Goal: Find specific page/section: Find specific page/section

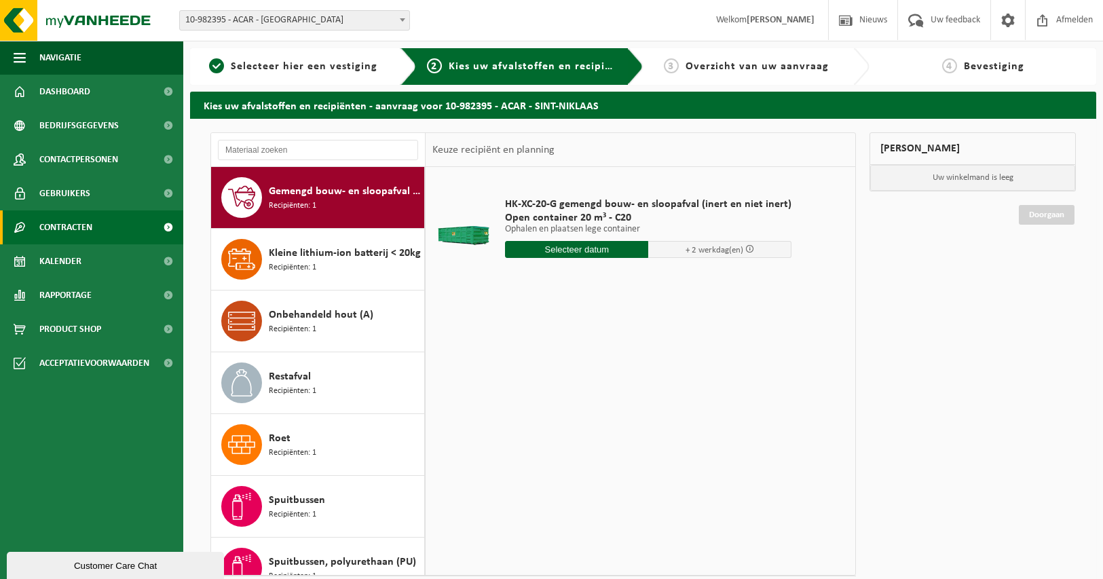
click at [95, 229] on link "Contracten" at bounding box center [91, 227] width 183 height 34
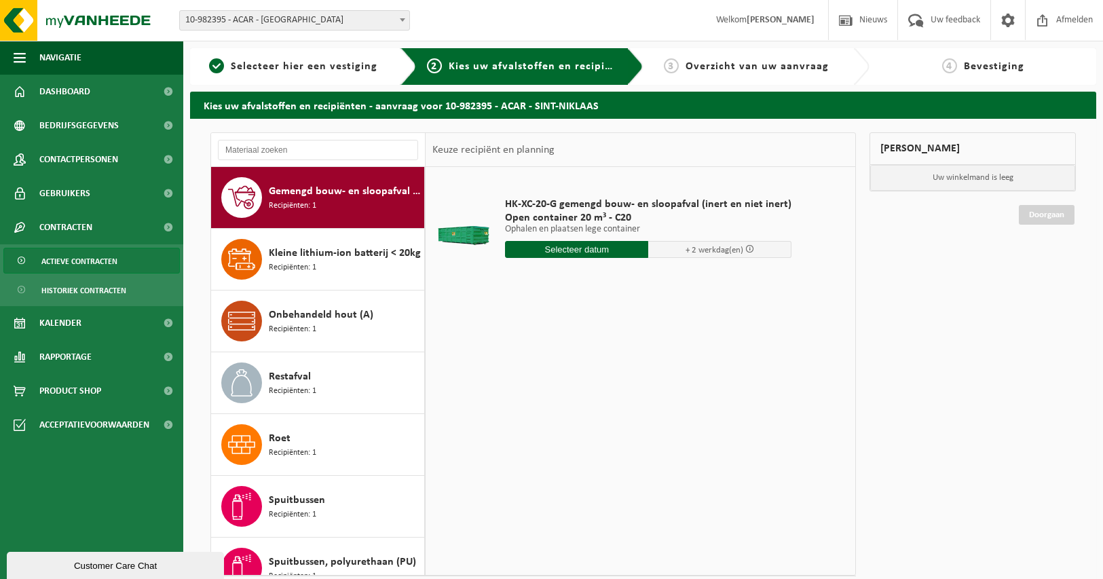
click at [96, 261] on span "Actieve contracten" at bounding box center [79, 261] width 76 height 26
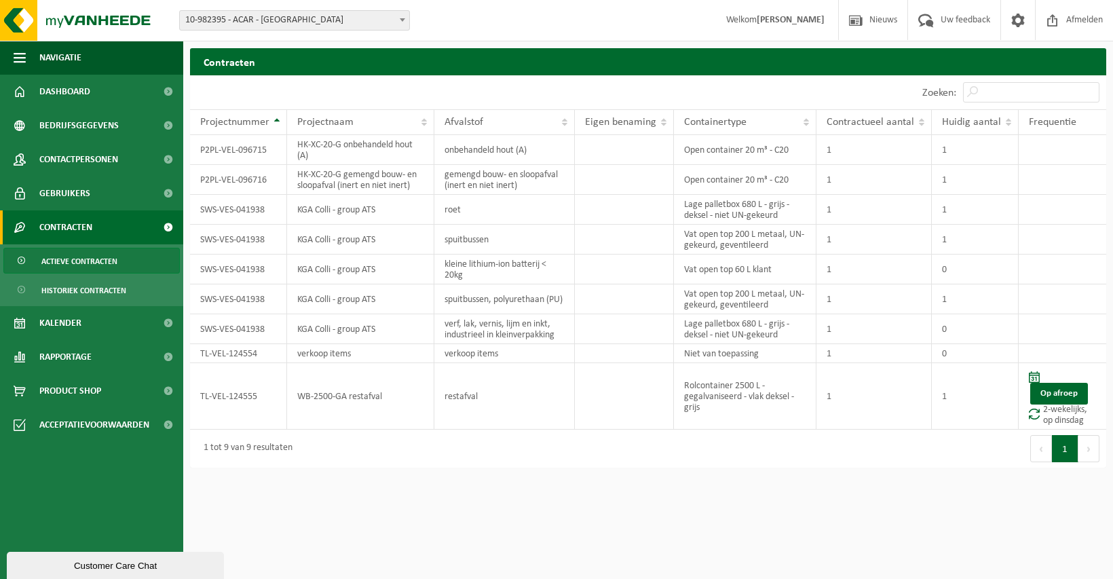
click at [364, 24] on span "10-982395 - ACAR - [GEOGRAPHIC_DATA]" at bounding box center [294, 20] width 229 height 19
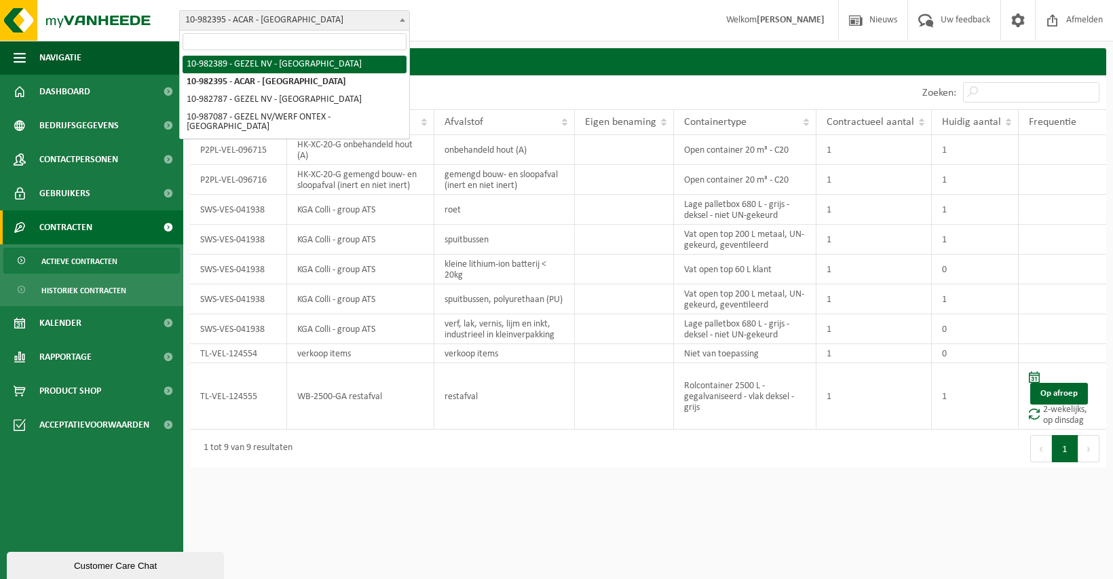
select select "162555"
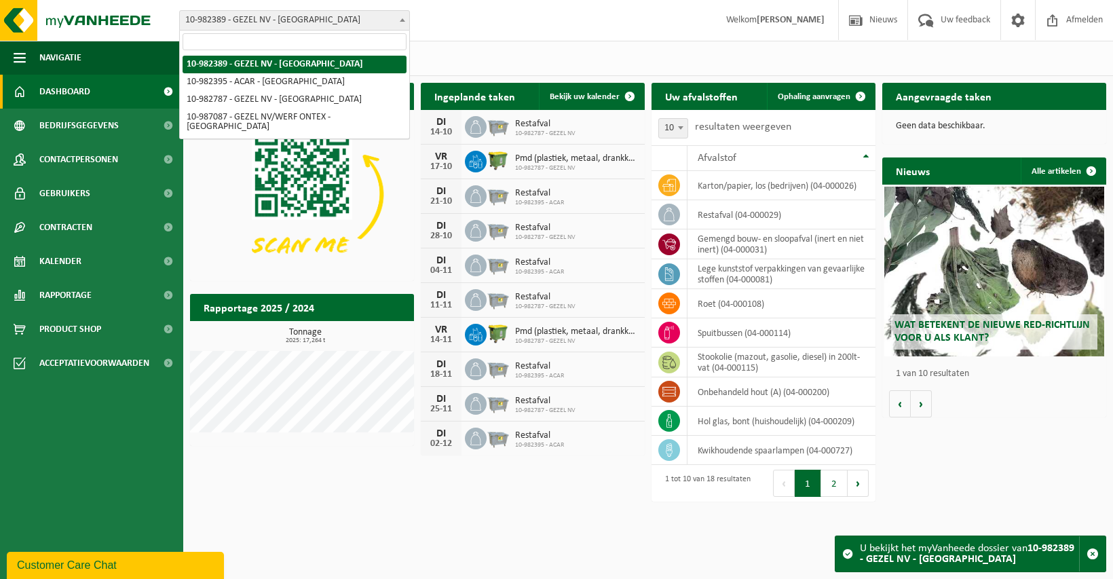
click at [347, 18] on span "10-982389 - GEZEL NV - [GEOGRAPHIC_DATA]" at bounding box center [294, 20] width 229 height 19
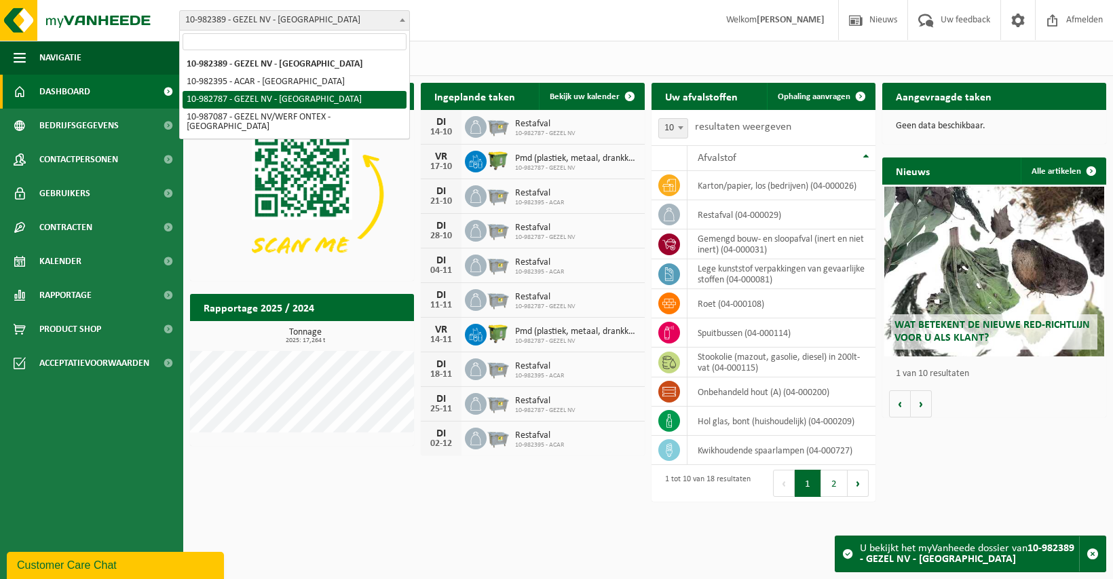
select select "162807"
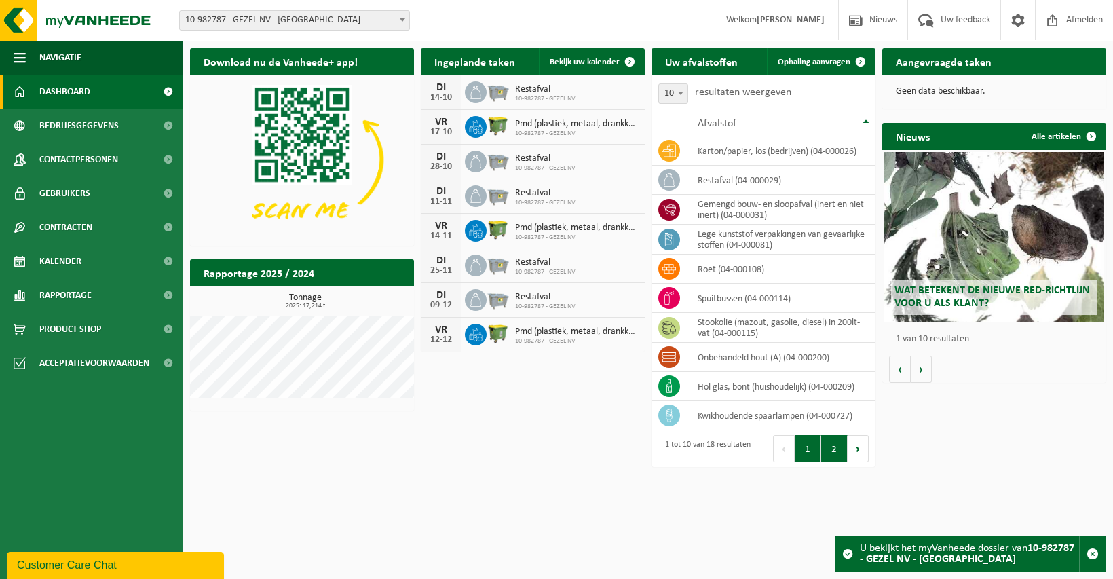
click at [833, 447] on button "2" at bounding box center [834, 448] width 26 height 27
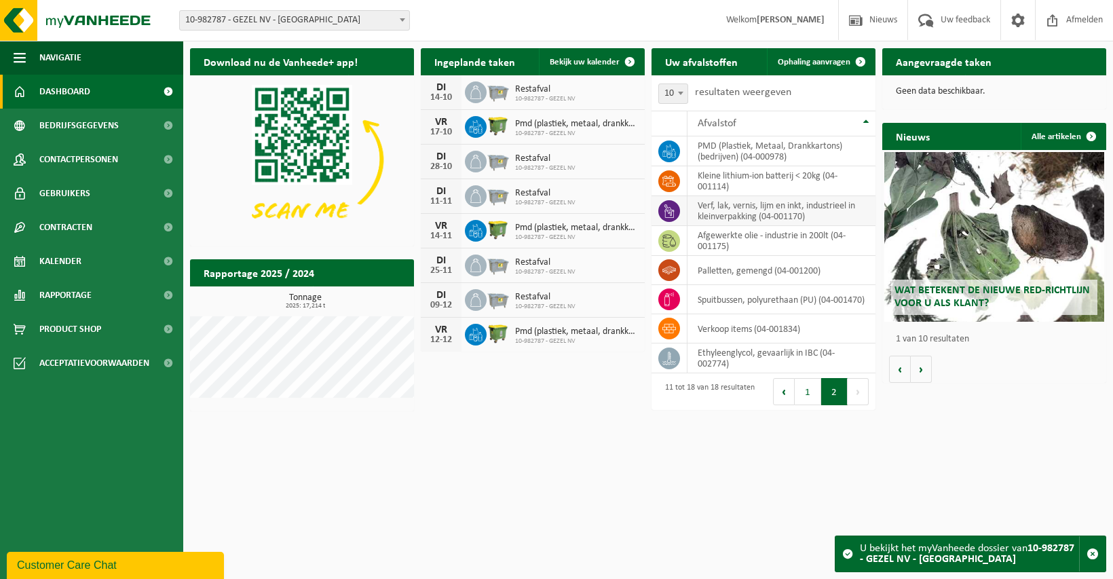
click at [663, 208] on icon at bounding box center [669, 211] width 14 height 14
click at [707, 208] on td "verf, lak, vernis, lijm en inkt, industrieel in kleinverpakking (04-001170)" at bounding box center [782, 211] width 188 height 30
click at [72, 230] on span "Contracten" at bounding box center [65, 227] width 53 height 34
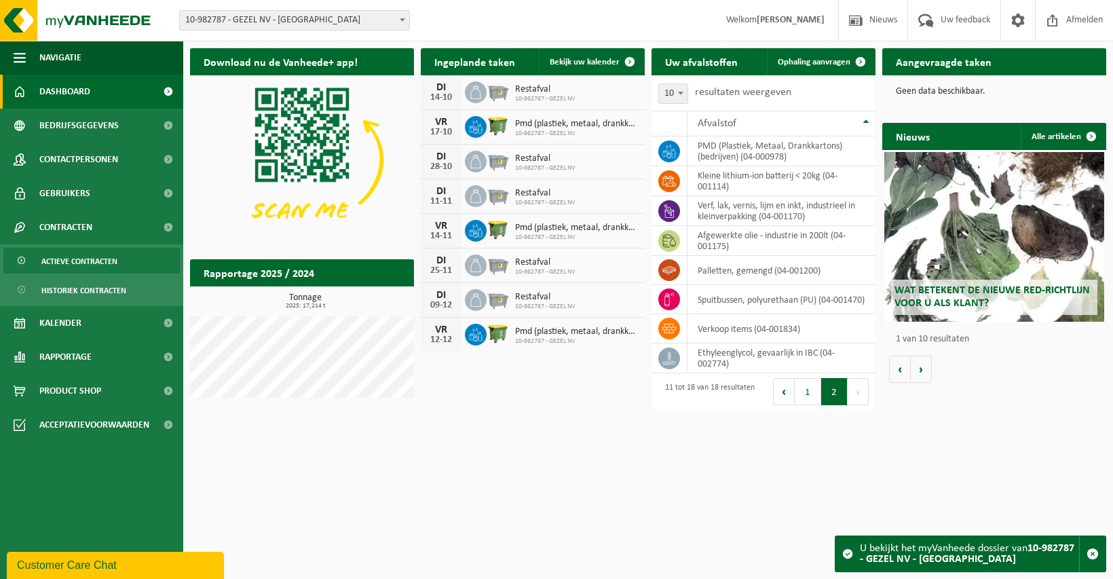
click at [77, 255] on span "Actieve contracten" at bounding box center [79, 261] width 76 height 26
